Goal: Task Accomplishment & Management: Manage account settings

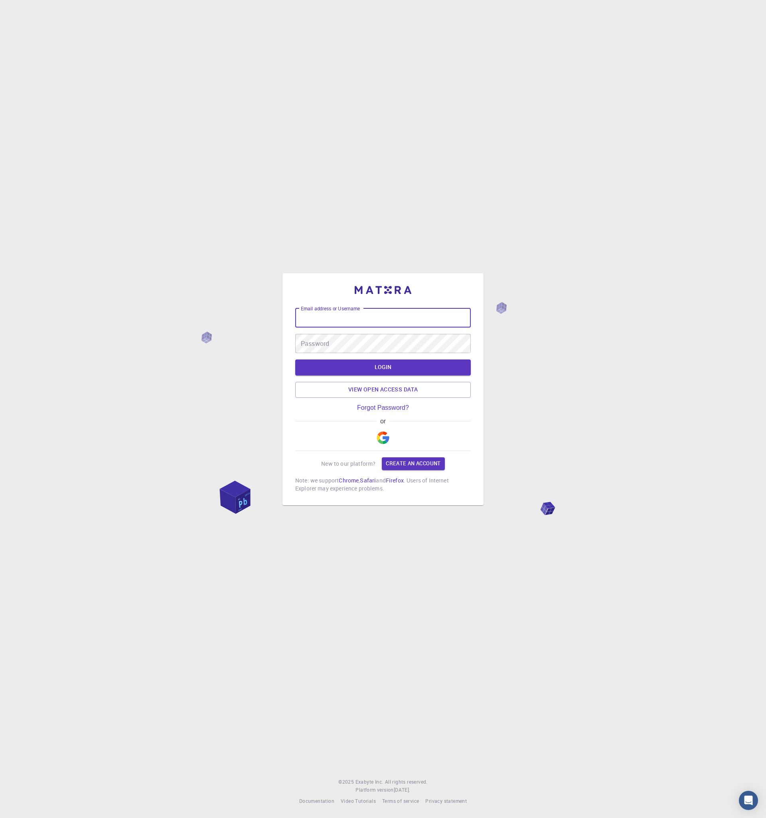
click at [353, 318] on input "Email address or Username" at bounding box center [383, 317] width 176 height 19
type input "demo"
click at [295, 359] on button "LOGIN" at bounding box center [383, 367] width 176 height 16
click at [473, 197] on div "Email address or Username demo Email address or Username Password Password LOGI…" at bounding box center [383, 409] width 766 height 818
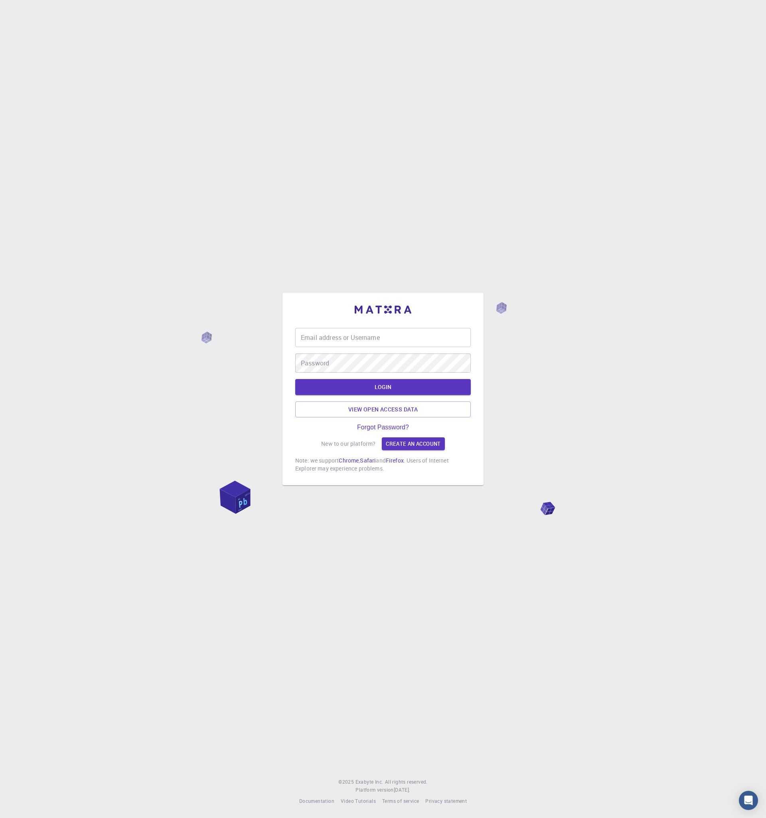
click at [651, 404] on div "Email address or Username Email address or Username Password Password LOGIN Vie…" at bounding box center [383, 409] width 766 height 818
